Goal: Task Accomplishment & Management: Complete application form

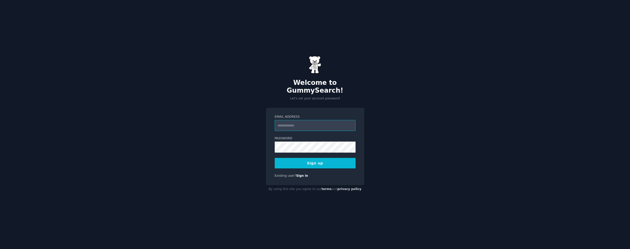
click at [295, 123] on input "Email Address" at bounding box center [315, 125] width 81 height 11
click at [262, 141] on div "Welcome to GummySearch! Let's set your account password Email Address Password …" at bounding box center [315, 124] width 630 height 249
click at [296, 120] on input "Email Address" at bounding box center [315, 125] width 81 height 11
type input "**********"
click at [307, 158] on button "Sign up" at bounding box center [315, 163] width 81 height 11
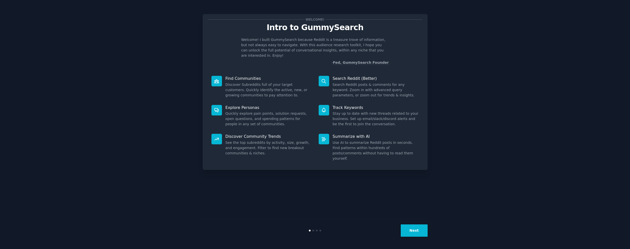
click at [430, 229] on div "Welcome! Intro to GummySearch Welcome! I built GummySearch because Reddit is a …" at bounding box center [315, 124] width 616 height 235
click at [414, 230] on button "Next" at bounding box center [414, 231] width 27 height 12
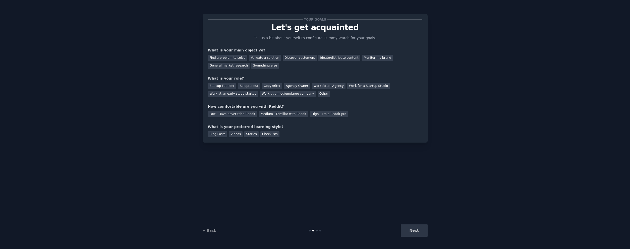
click at [414, 230] on div "Next" at bounding box center [390, 231] width 75 height 12
click at [238, 56] on div "Find a problem to solve" at bounding box center [227, 58] width 39 height 6
click at [225, 85] on div "Startup Founder" at bounding box center [222, 86] width 28 height 6
click at [227, 116] on div "Low - Have never tried Reddit" at bounding box center [232, 114] width 49 height 6
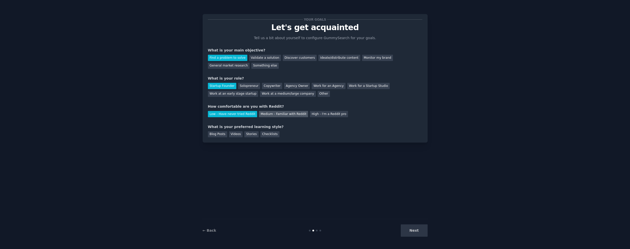
click at [265, 112] on div "Medium - Familiar with Reddit" at bounding box center [283, 114] width 49 height 6
click at [215, 132] on div "Blog Posts" at bounding box center [217, 134] width 19 height 6
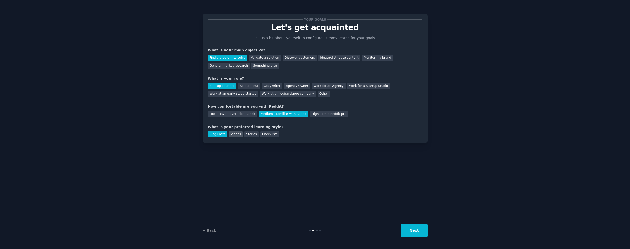
click at [231, 133] on div "Videos" at bounding box center [236, 134] width 14 height 6
click at [414, 232] on button "Next" at bounding box center [414, 231] width 27 height 12
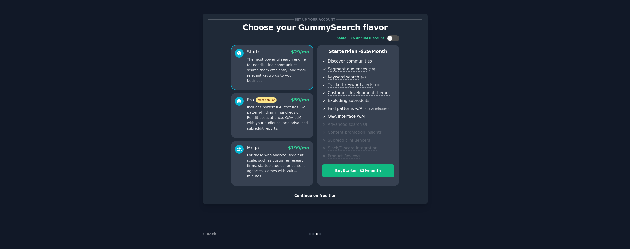
click at [321, 198] on div "Continue on free tier" at bounding box center [315, 195] width 214 height 5
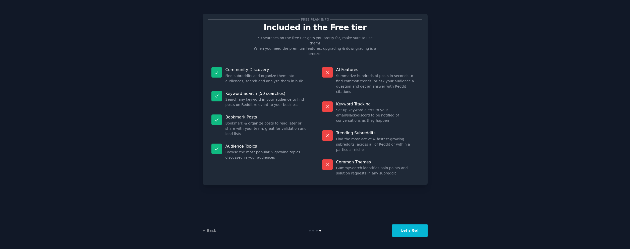
click at [405, 233] on button "Let's Go!" at bounding box center [409, 231] width 35 height 12
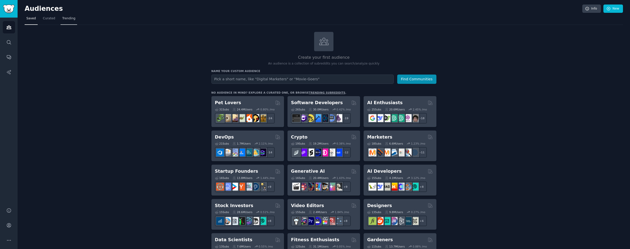
click at [69, 20] on span "Trending" at bounding box center [68, 18] width 13 height 5
